Goal: Transaction & Acquisition: Book appointment/travel/reservation

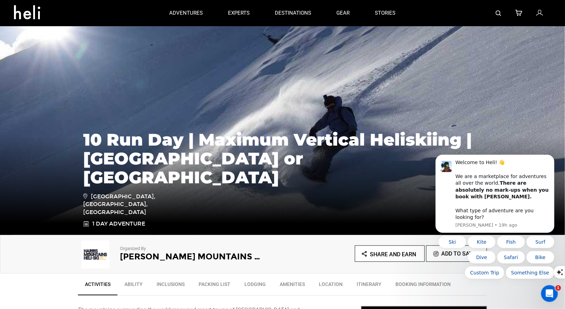
click at [159, 253] on h2 "Harris Mountains Heli-Ski" at bounding box center [191, 256] width 143 height 9
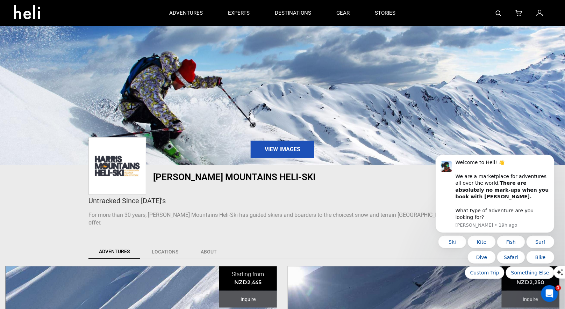
click at [499, 13] on img at bounding box center [498, 13] width 6 height 6
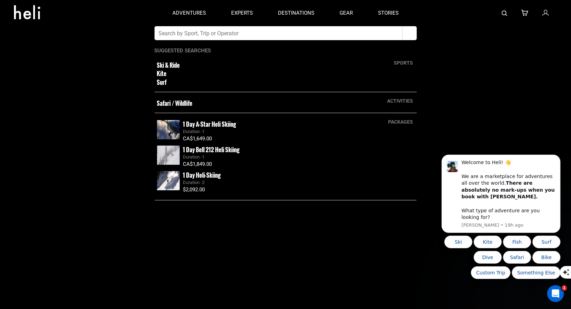
click at [350, 30] on input "text" at bounding box center [278, 33] width 248 height 14
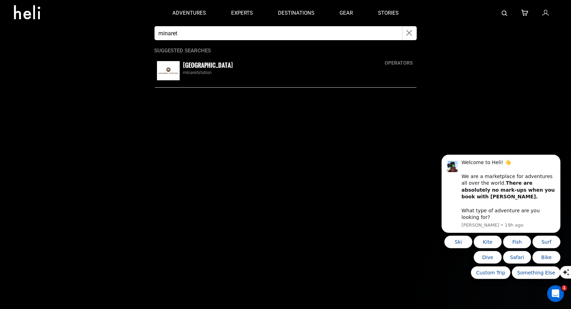
type input "minaret"
click at [169, 73] on img at bounding box center [168, 70] width 23 height 19
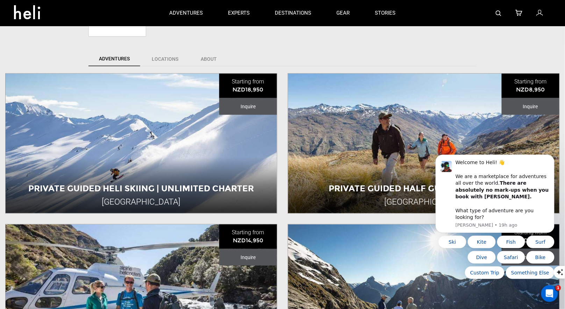
scroll to position [249, 0]
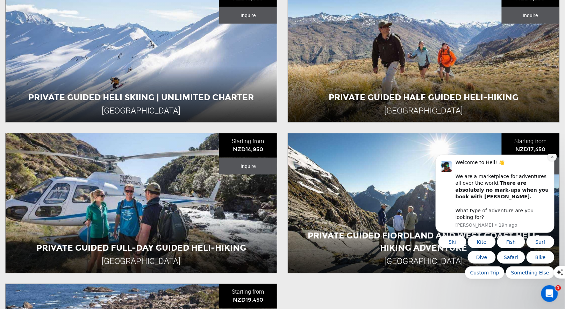
click at [552, 161] on button "Dismiss notification" at bounding box center [551, 156] width 9 height 9
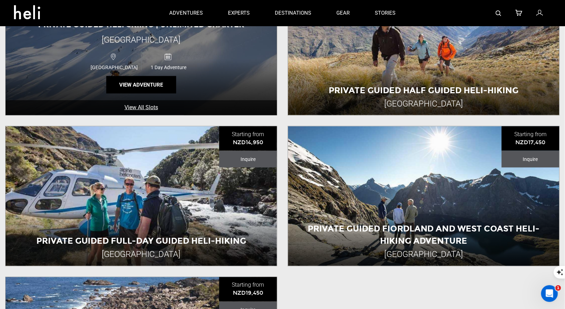
scroll to position [147, 0]
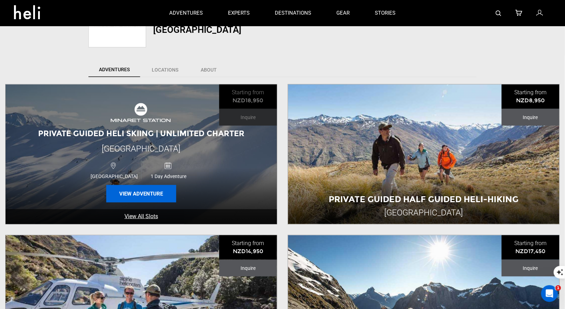
click at [135, 192] on button "View Adventure" at bounding box center [141, 193] width 70 height 17
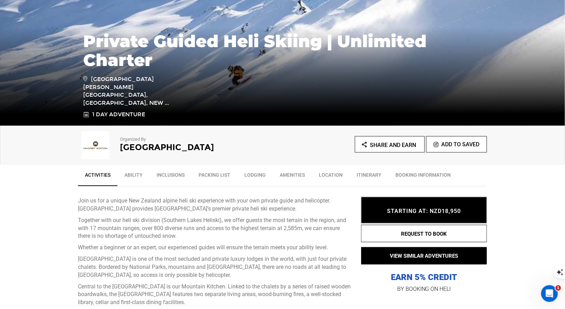
scroll to position [210, 0]
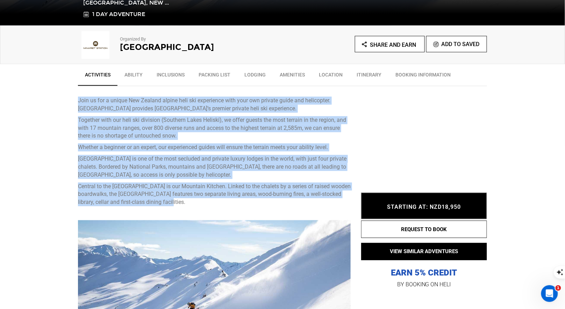
drag, startPoint x: 197, startPoint y: 202, endPoint x: 78, endPoint y: 100, distance: 157.4
copy div "Join us for a unique New Zealand alpine heli ski experience with your own priva…"
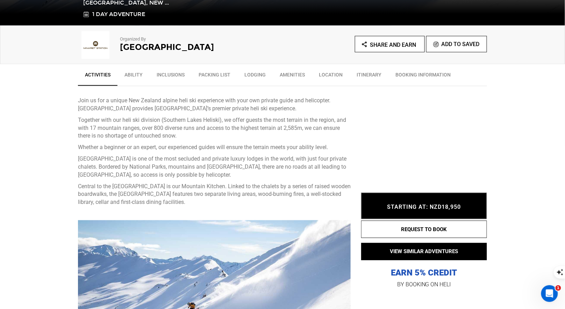
click at [239, 39] on p "Organized By" at bounding box center [191, 39] width 143 height 7
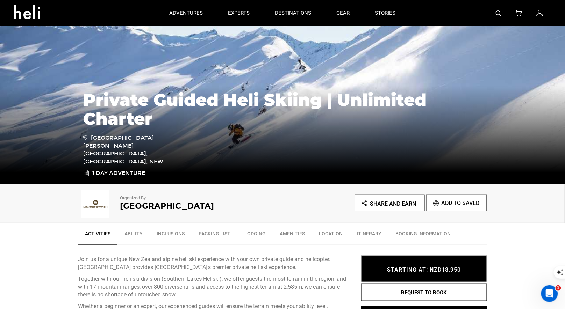
scroll to position [0, 0]
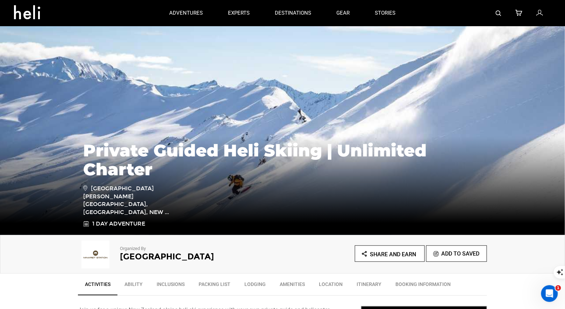
click at [498, 10] on img at bounding box center [498, 13] width 6 height 6
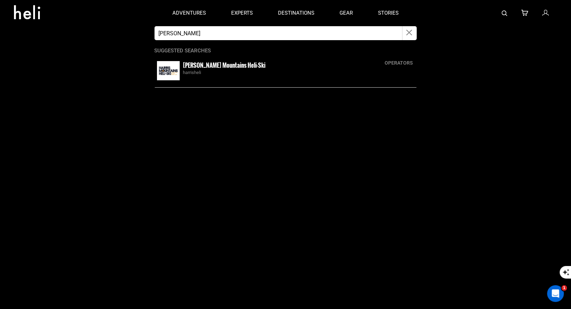
type input "harris"
click at [192, 72] on div "harrisheli" at bounding box center [298, 73] width 231 height 7
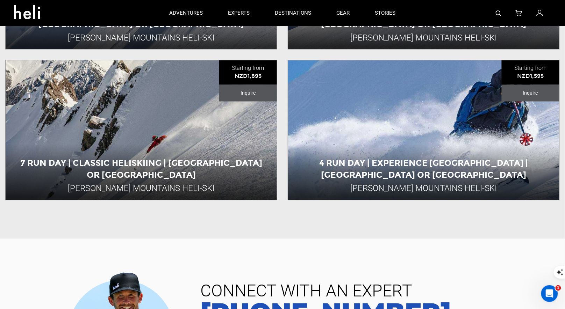
scroll to position [287, 0]
